Goal: Transaction & Acquisition: Purchase product/service

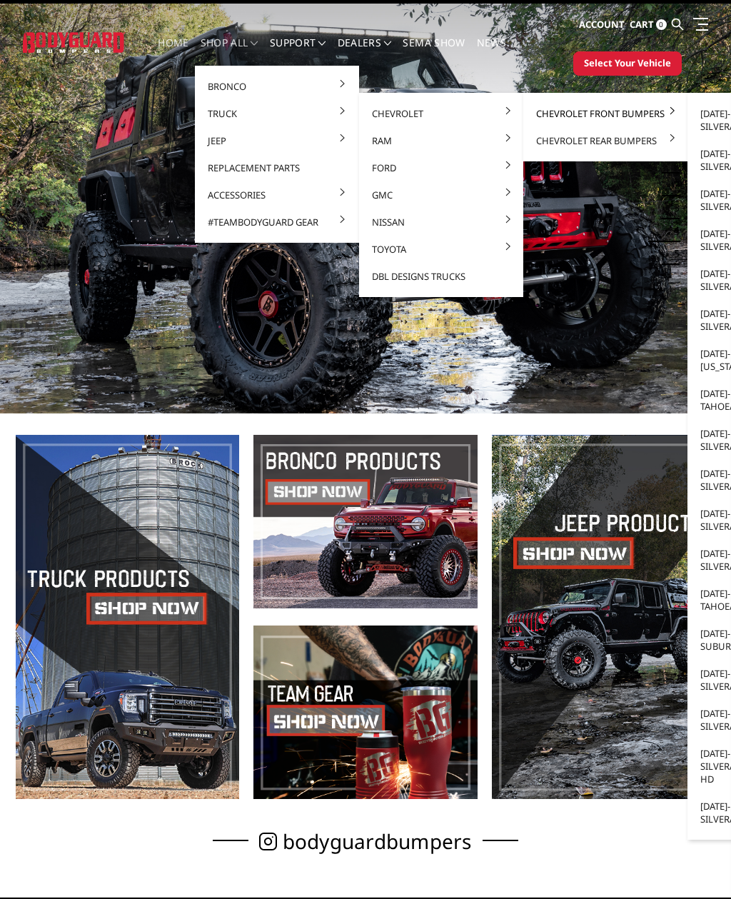
scroll to position [28, 0]
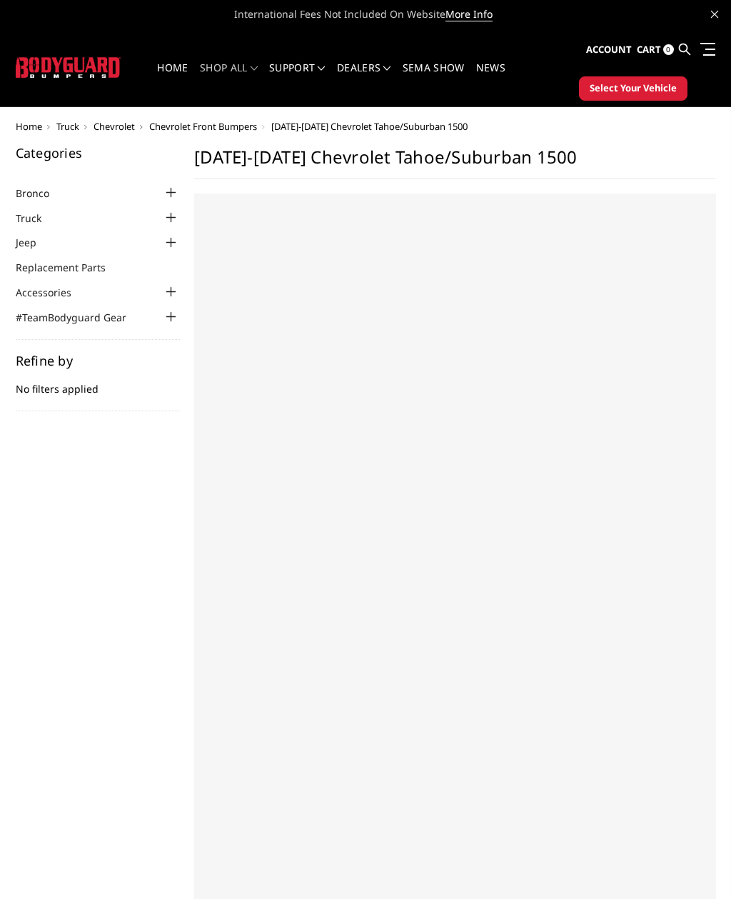
select select "US"
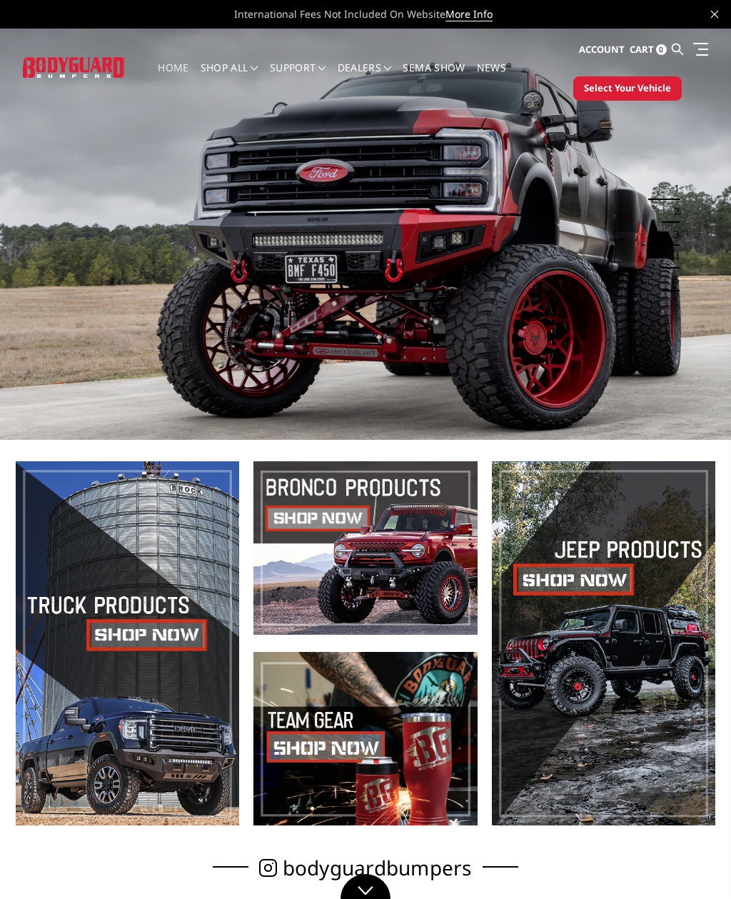
click at [637, 76] on button "Select Your Vehicle" at bounding box center [627, 88] width 109 height 24
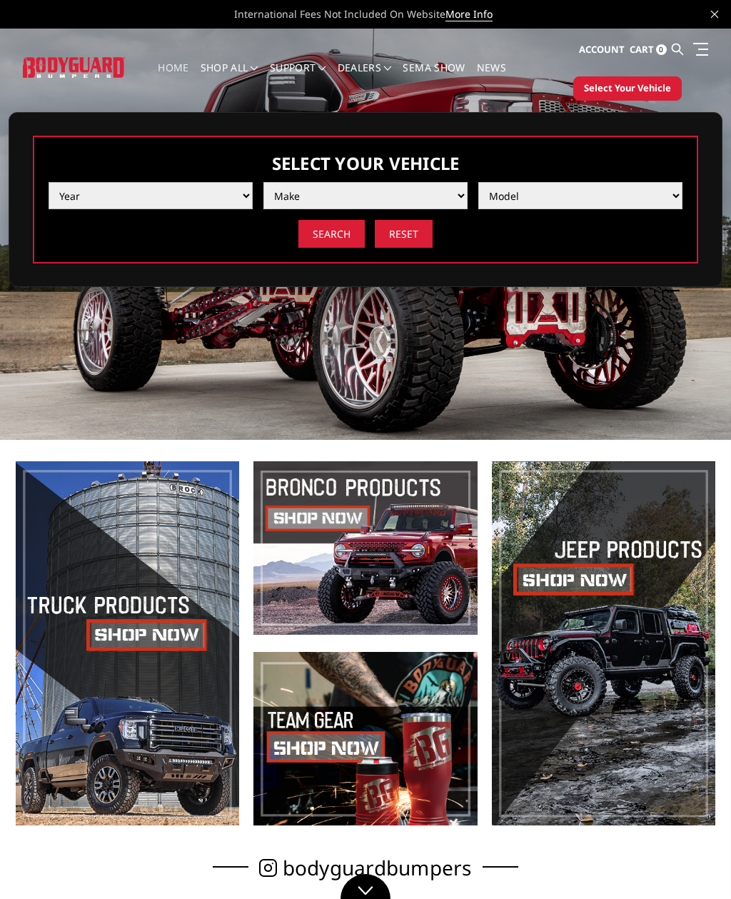
click at [214, 191] on select "Year 2025 2024 2023 2022 2021 2020 2019 2018 2017 2016 2015 2014 2013 2012 2011…" at bounding box center [151, 195] width 204 height 27
select select "yr_2011"
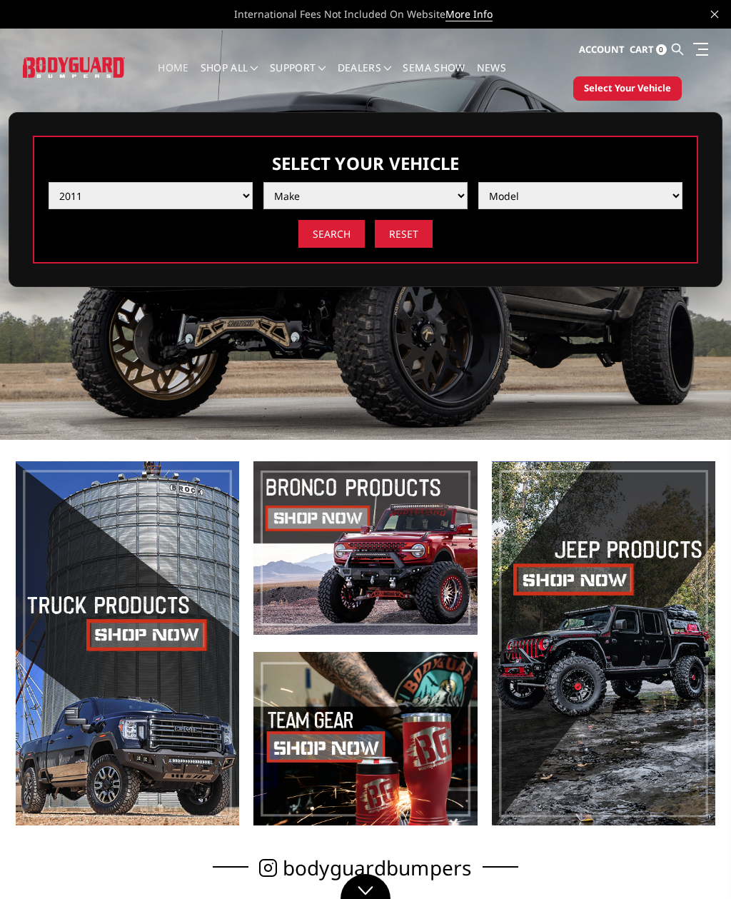
click at [440, 202] on select "Make Chevrolet Ford GMC Ram Toyota" at bounding box center [365, 195] width 204 height 27
select select "mk_chevrolet"
click at [630, 203] on select "Model Silverado 1500 Silverado 2500 / 3500 Tahoe/Suburban 1500" at bounding box center [580, 195] width 204 height 27
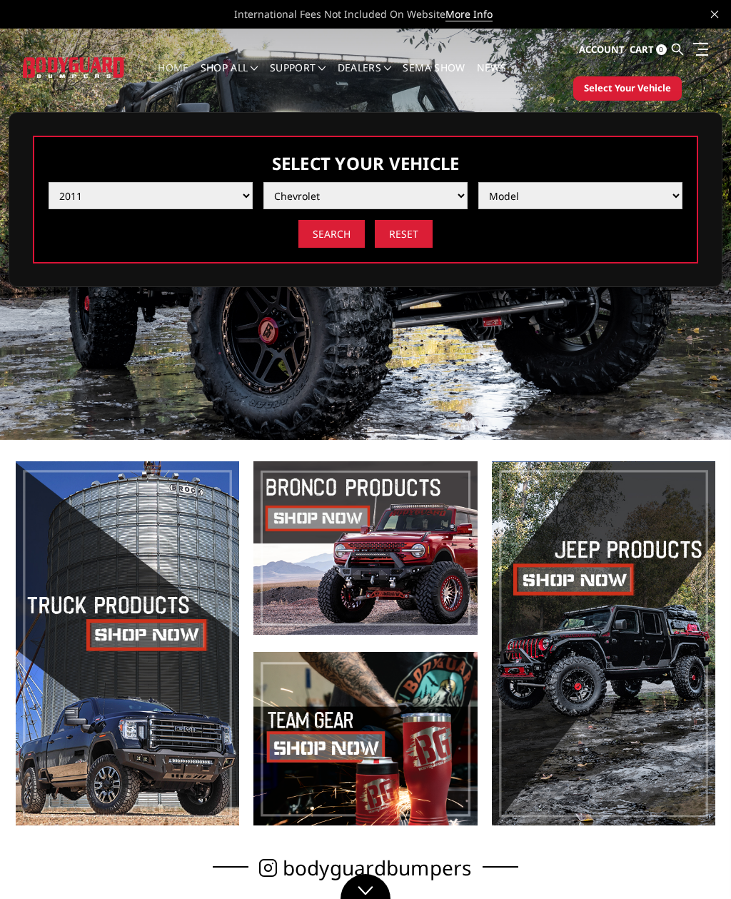
select select "md_tahoe-suburban-1500"
click at [343, 241] on input "Search" at bounding box center [331, 234] width 66 height 28
